Goal: Task Accomplishment & Management: Complete application form

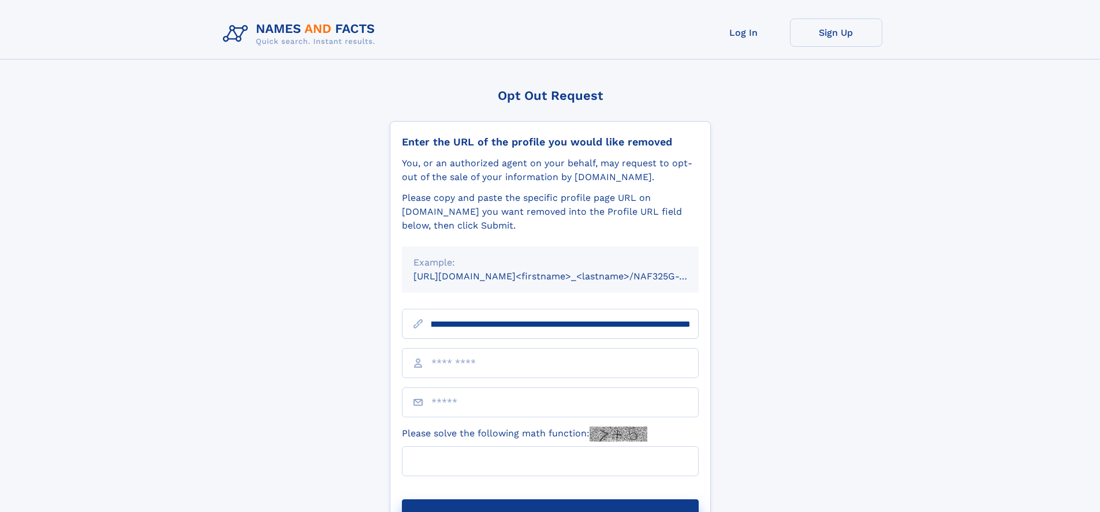
scroll to position [0, 127]
type input "**********"
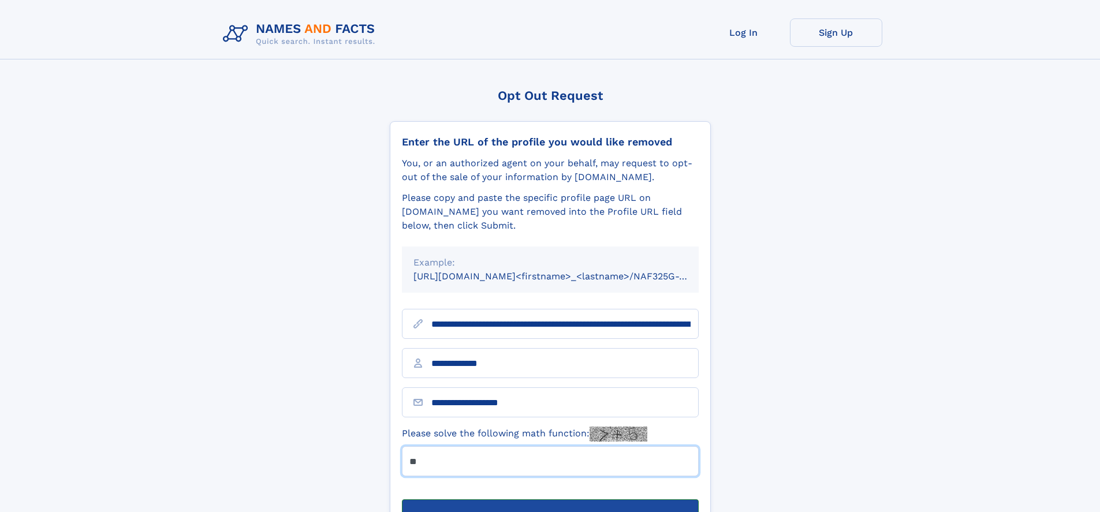
type input "**"
click at [550, 500] on button "Submit Opt Out Request" at bounding box center [550, 518] width 297 height 37
